Goal: Information Seeking & Learning: Learn about a topic

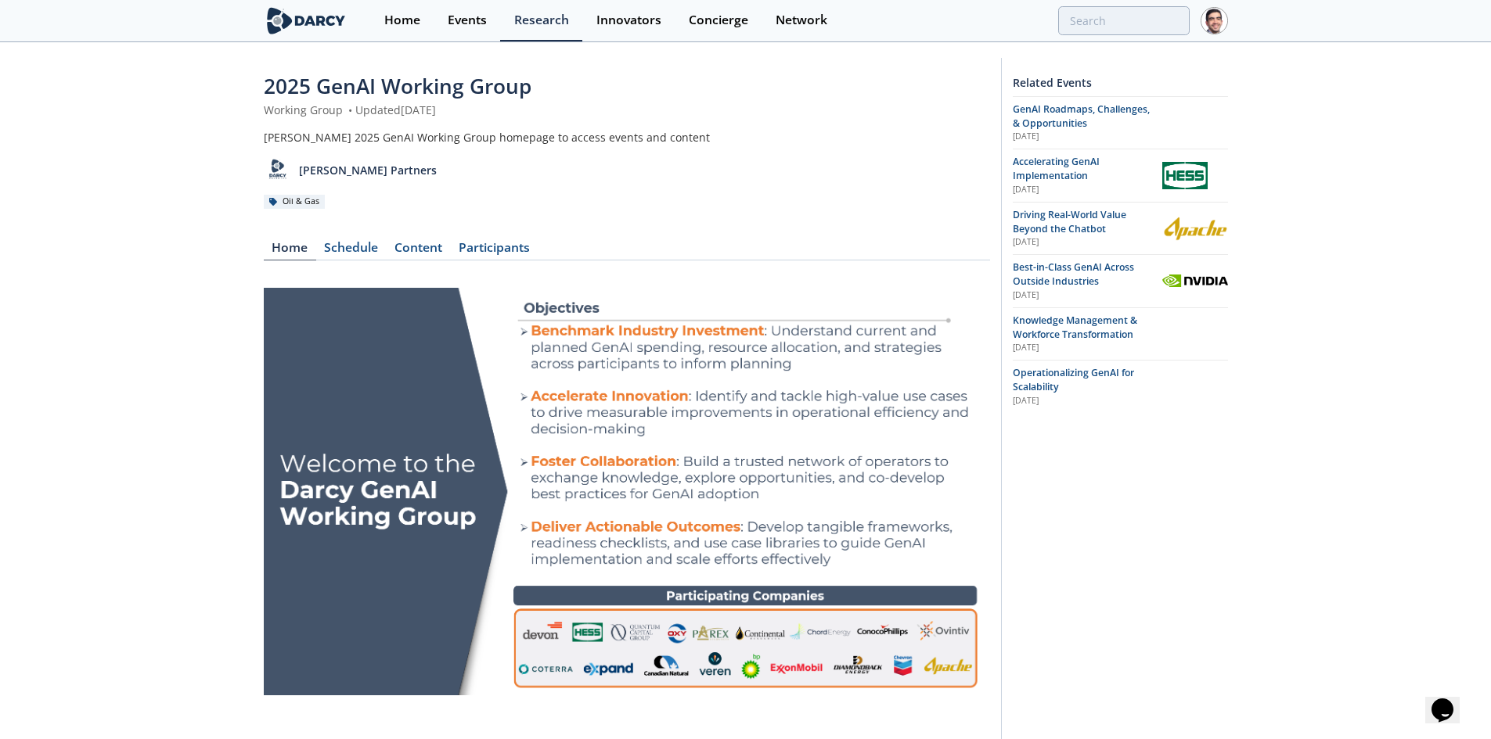
click at [1065, 321] on span "Knowledge Management & Workforce Transformation" at bounding box center [1074, 327] width 124 height 27
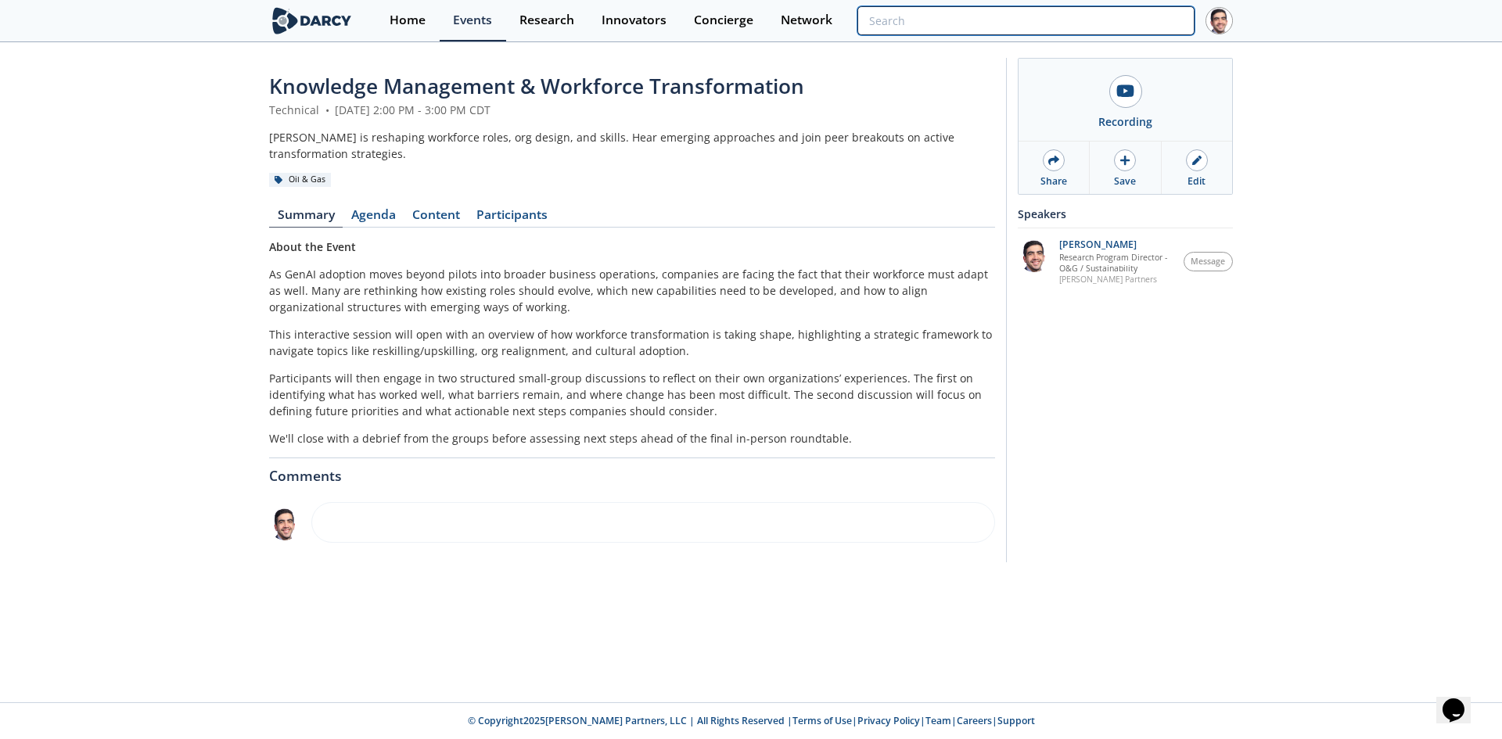
click at [1081, 22] on input "search" at bounding box center [1026, 20] width 337 height 29
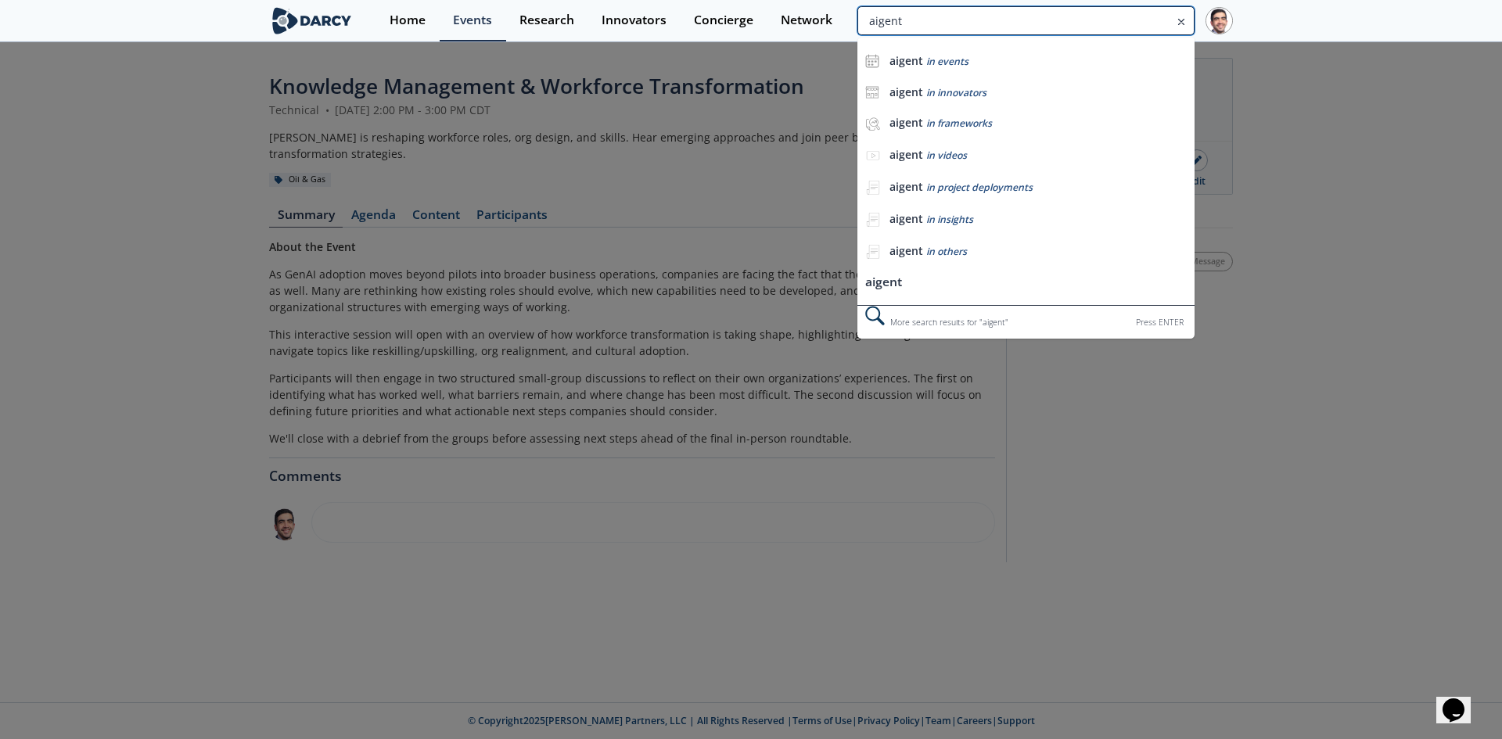
type input "aigent"
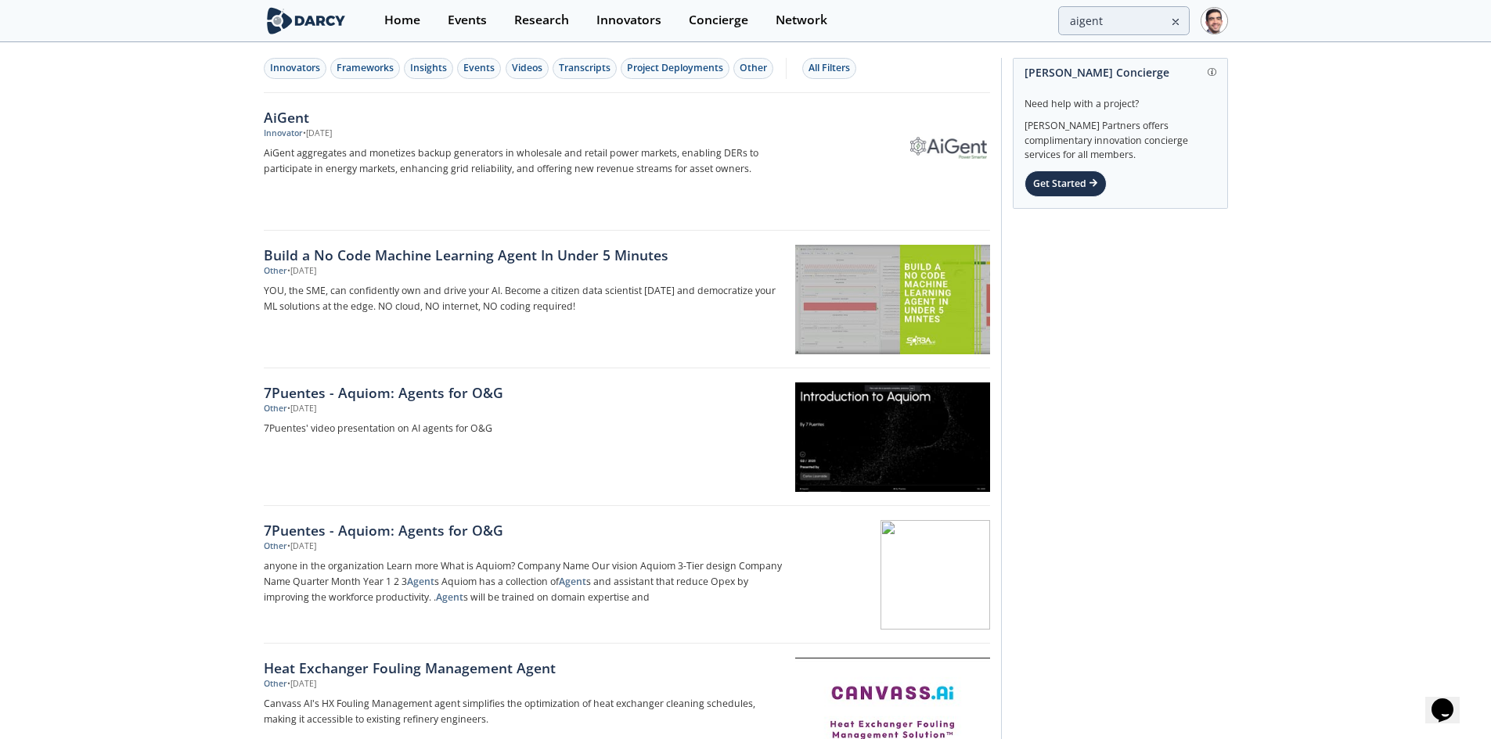
click at [278, 117] on div "AiGent" at bounding box center [523, 117] width 518 height 20
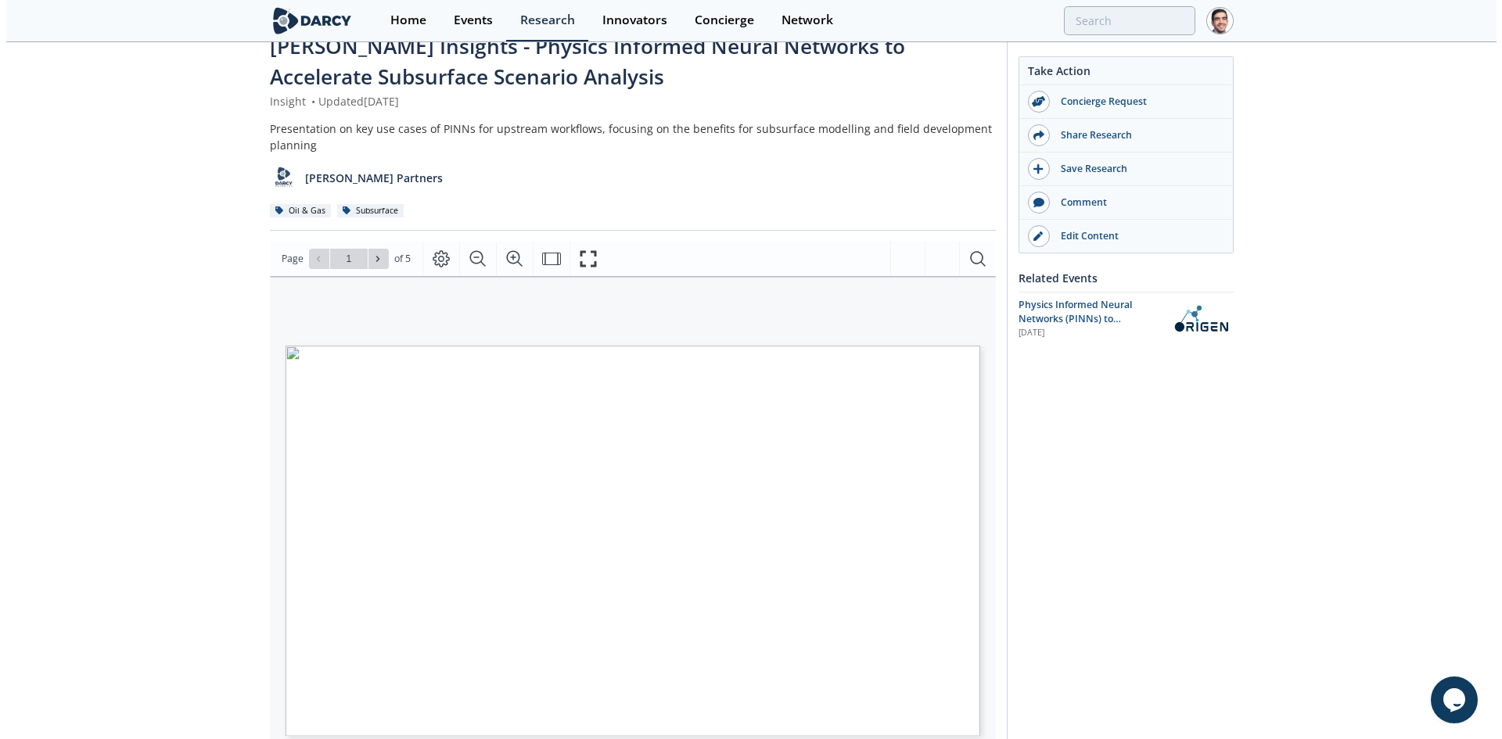
scroll to position [78, 0]
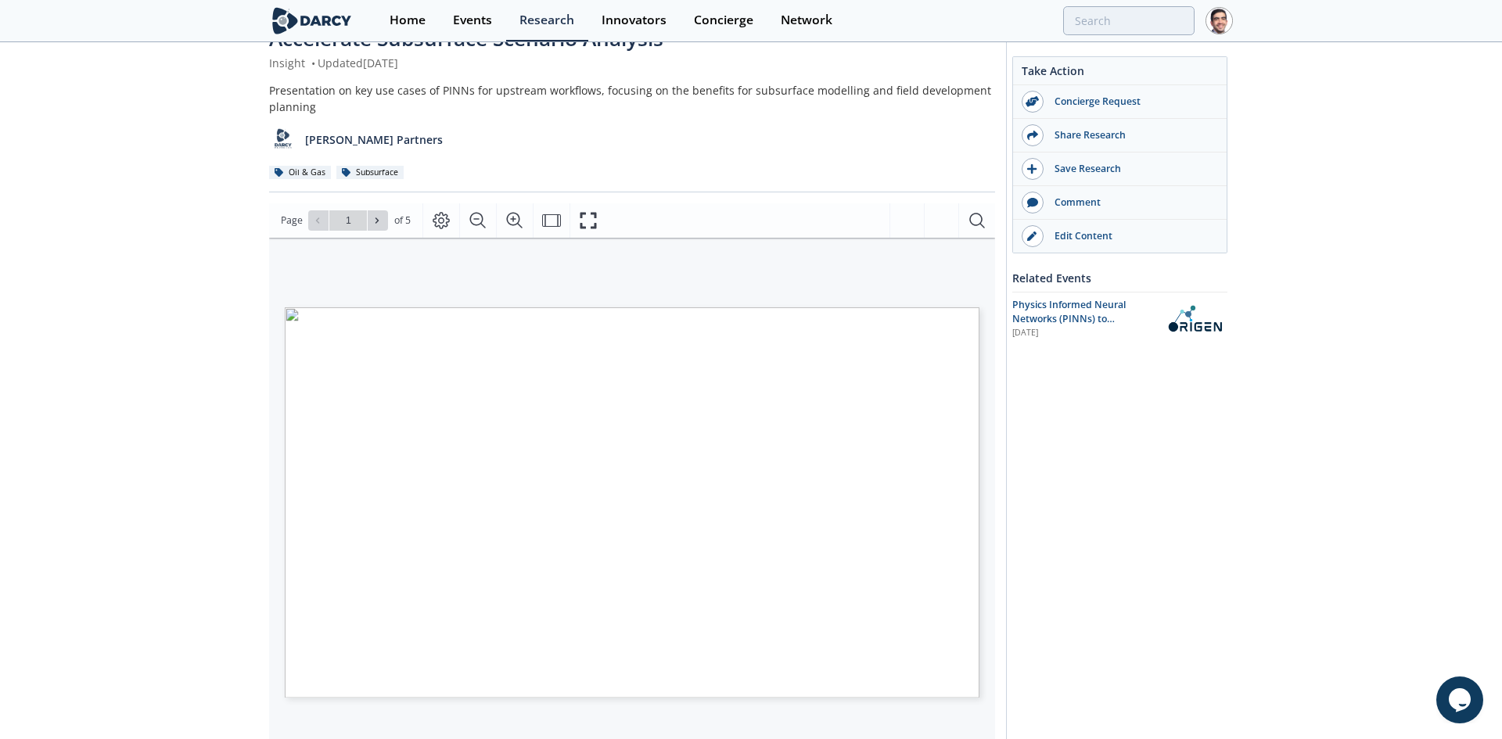
type input "2"
click at [587, 228] on icon "Fullscreen" at bounding box center [588, 220] width 19 height 19
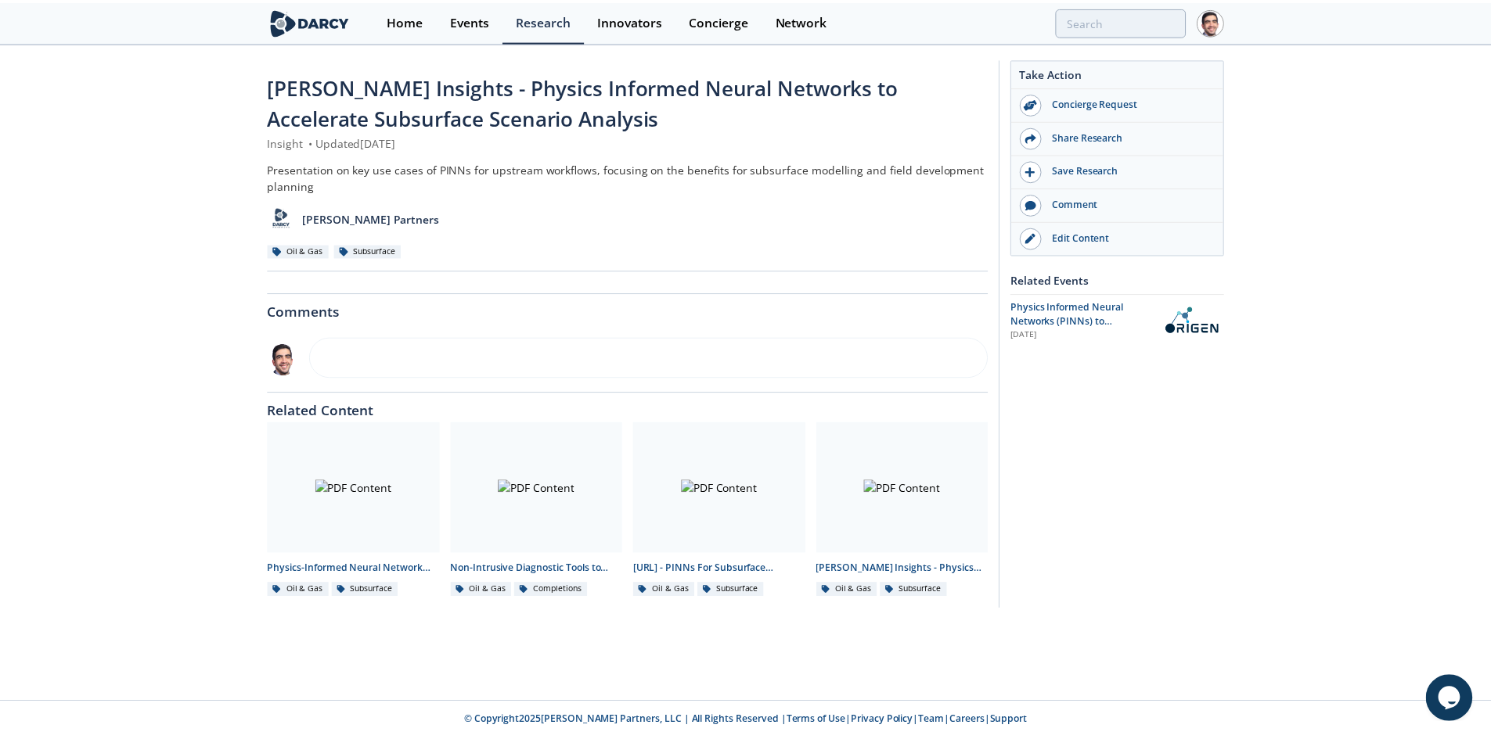
scroll to position [0, 0]
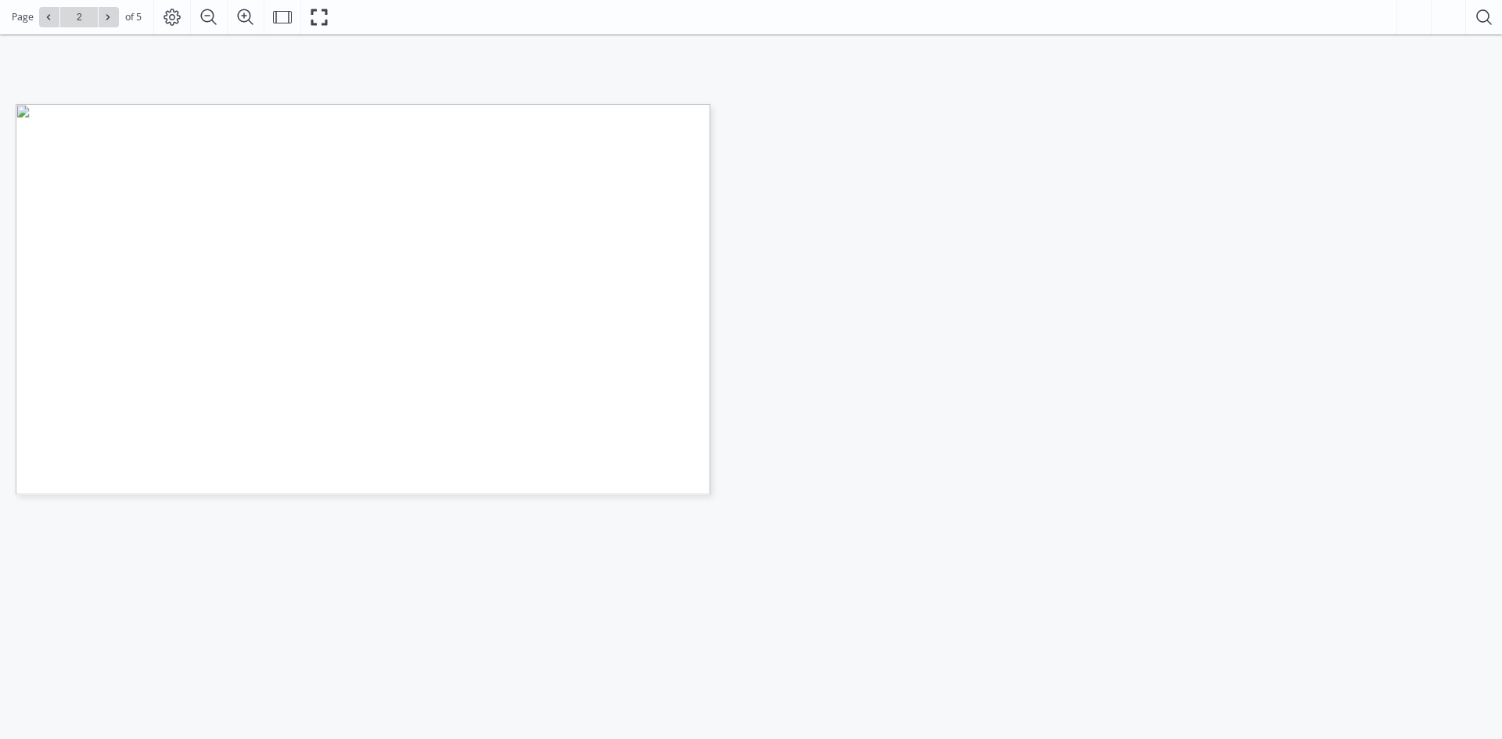
type input "3"
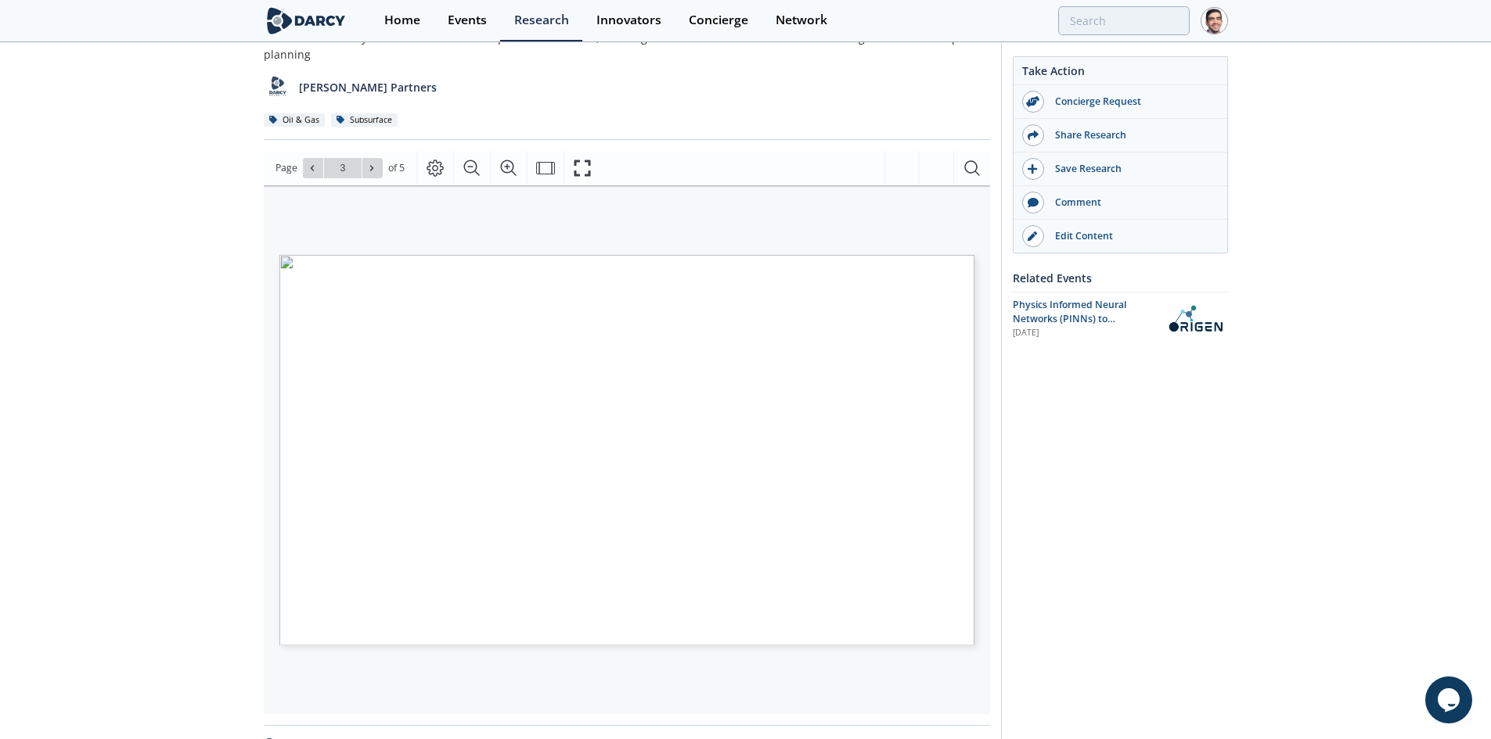
scroll to position [235, 0]
